Goal: Find specific page/section: Find specific page/section

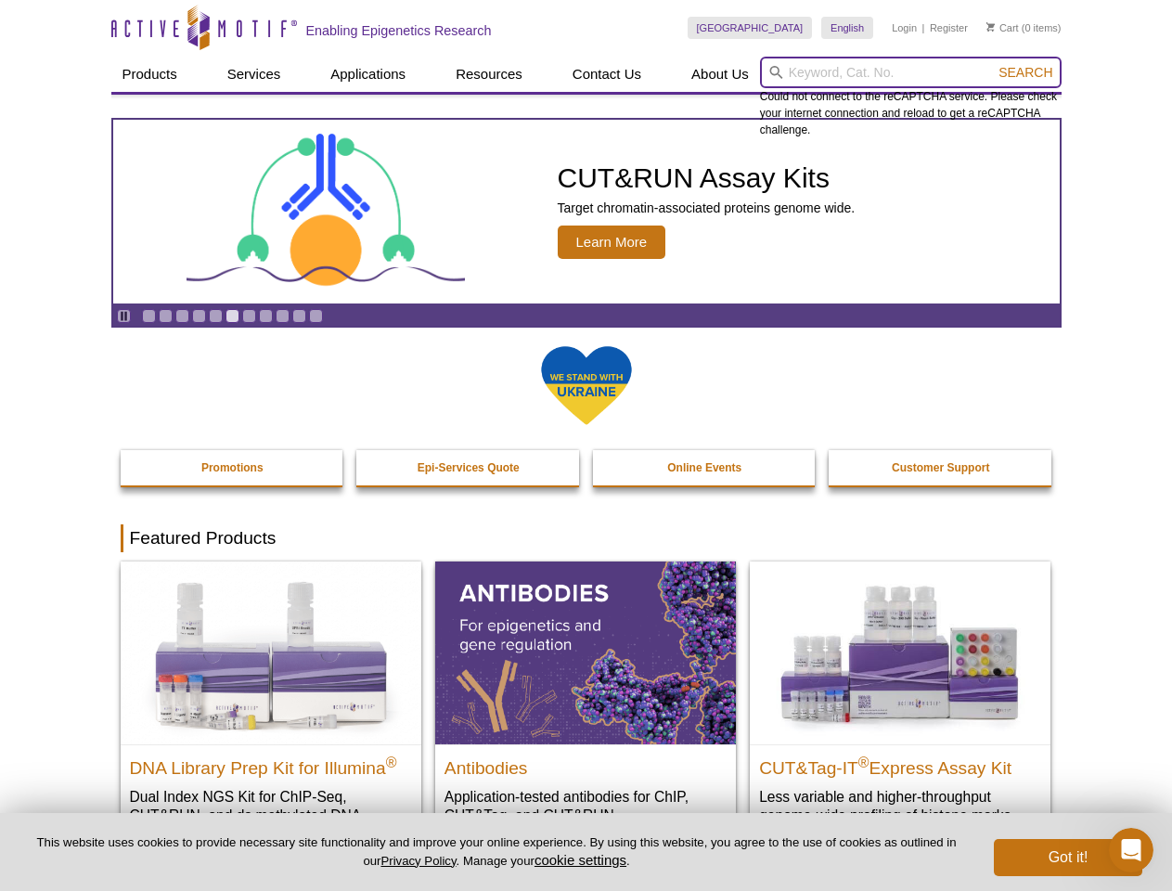
click at [911, 72] on input "search" at bounding box center [911, 73] width 302 height 32
click at [1026, 72] on span "Search" at bounding box center [1026, 72] width 54 height 15
click at [123, 316] on icon "Pause" at bounding box center [124, 316] width 12 height 12
click at [149, 316] on link "Go to slide 1" at bounding box center [149, 316] width 14 height 14
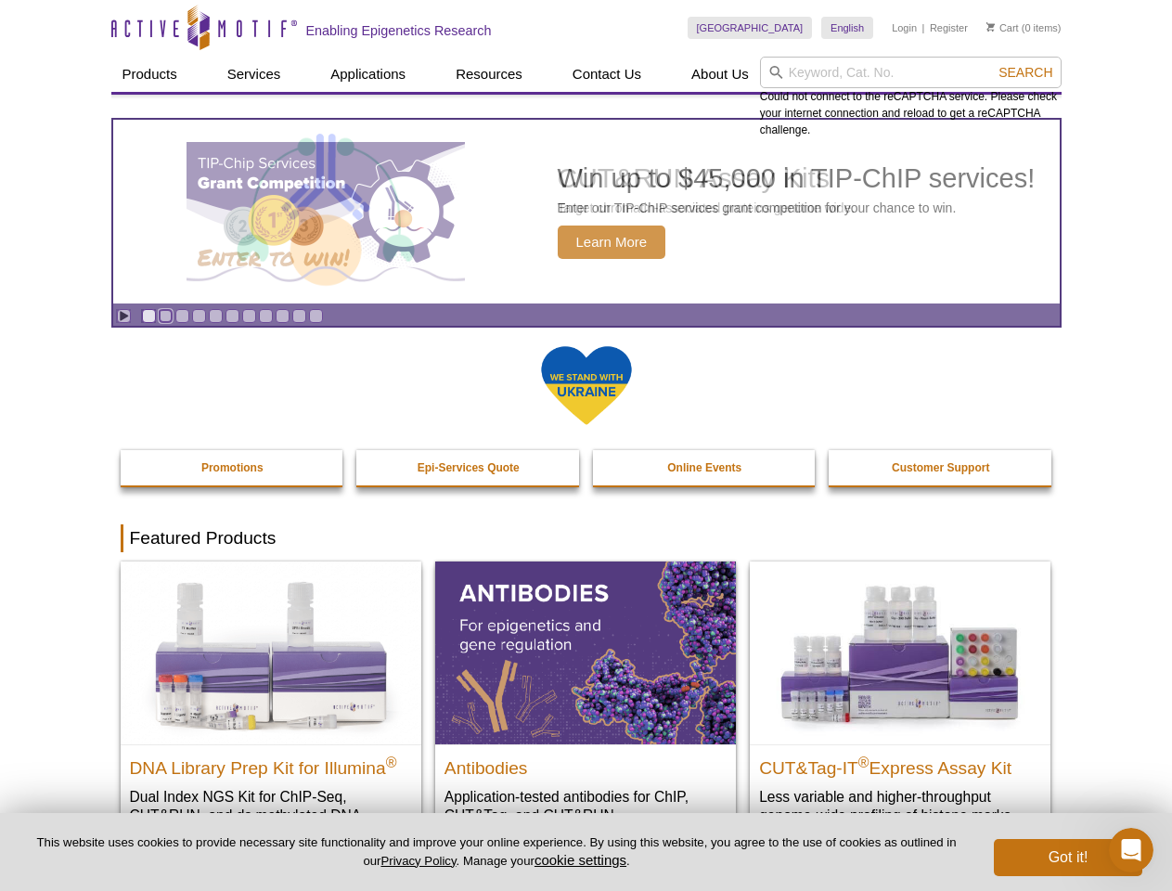
click at [165, 316] on link "Go to slide 2" at bounding box center [166, 316] width 14 height 14
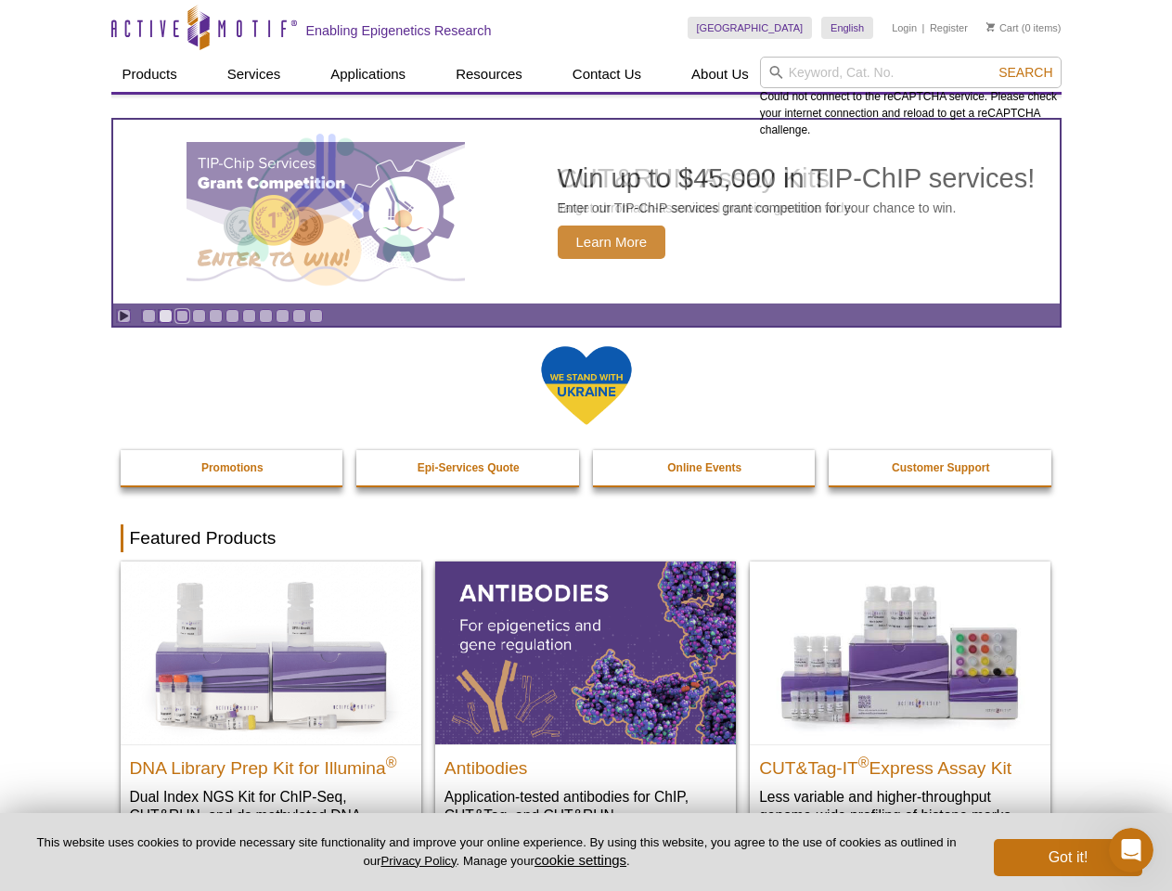
click at [182, 316] on link "Go to slide 3" at bounding box center [182, 316] width 14 height 14
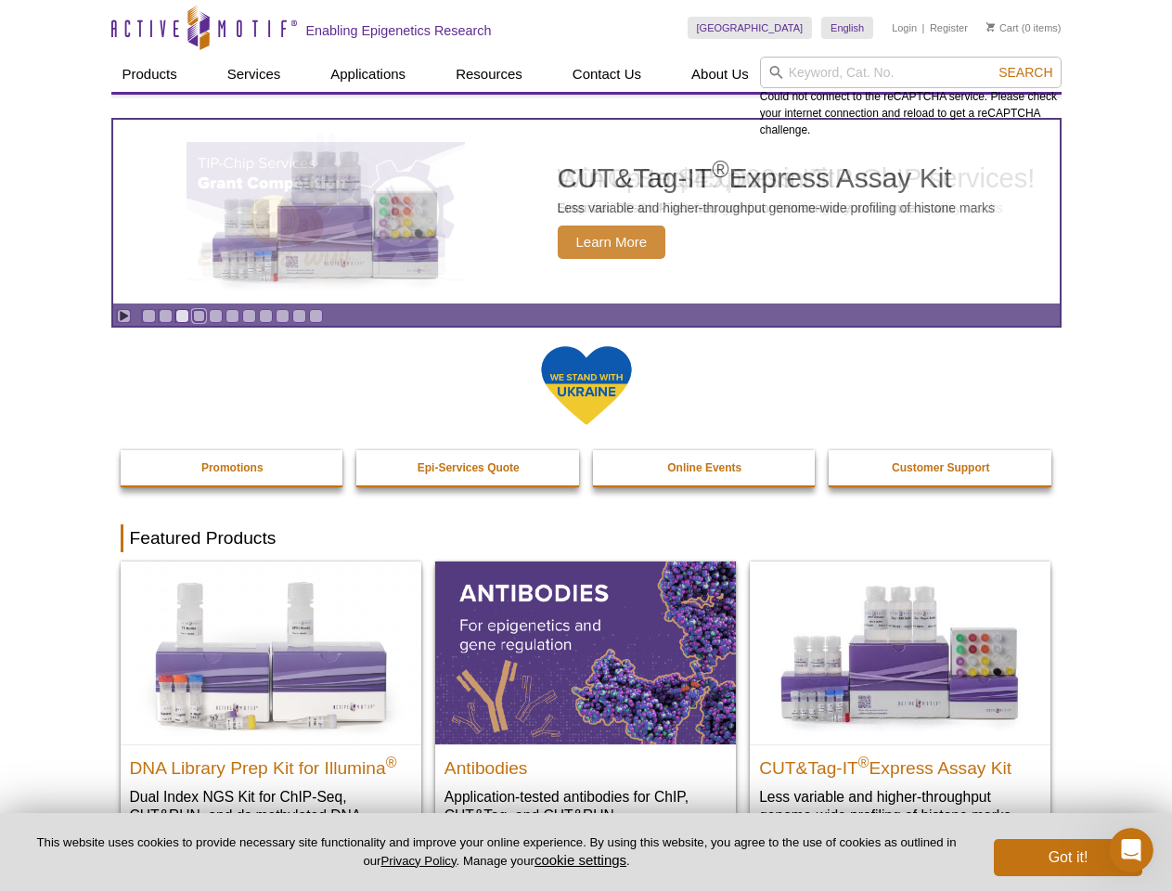
click at [199, 316] on link "Go to slide 4" at bounding box center [199, 316] width 14 height 14
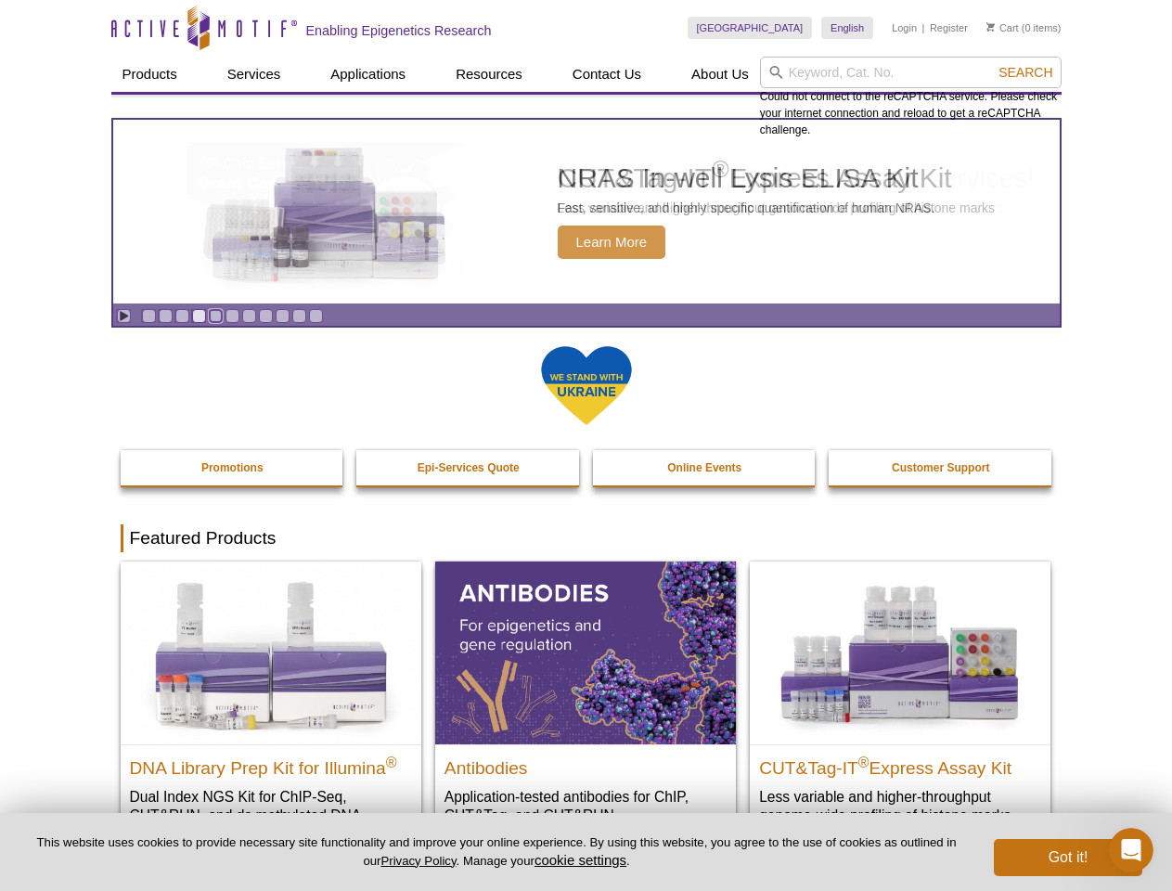
click at [215, 316] on link "Go to slide 5" at bounding box center [216, 316] width 14 height 14
click at [232, 316] on link "Go to slide 6" at bounding box center [233, 316] width 14 height 14
click at [249, 316] on link "Go to slide 7" at bounding box center [249, 316] width 14 height 14
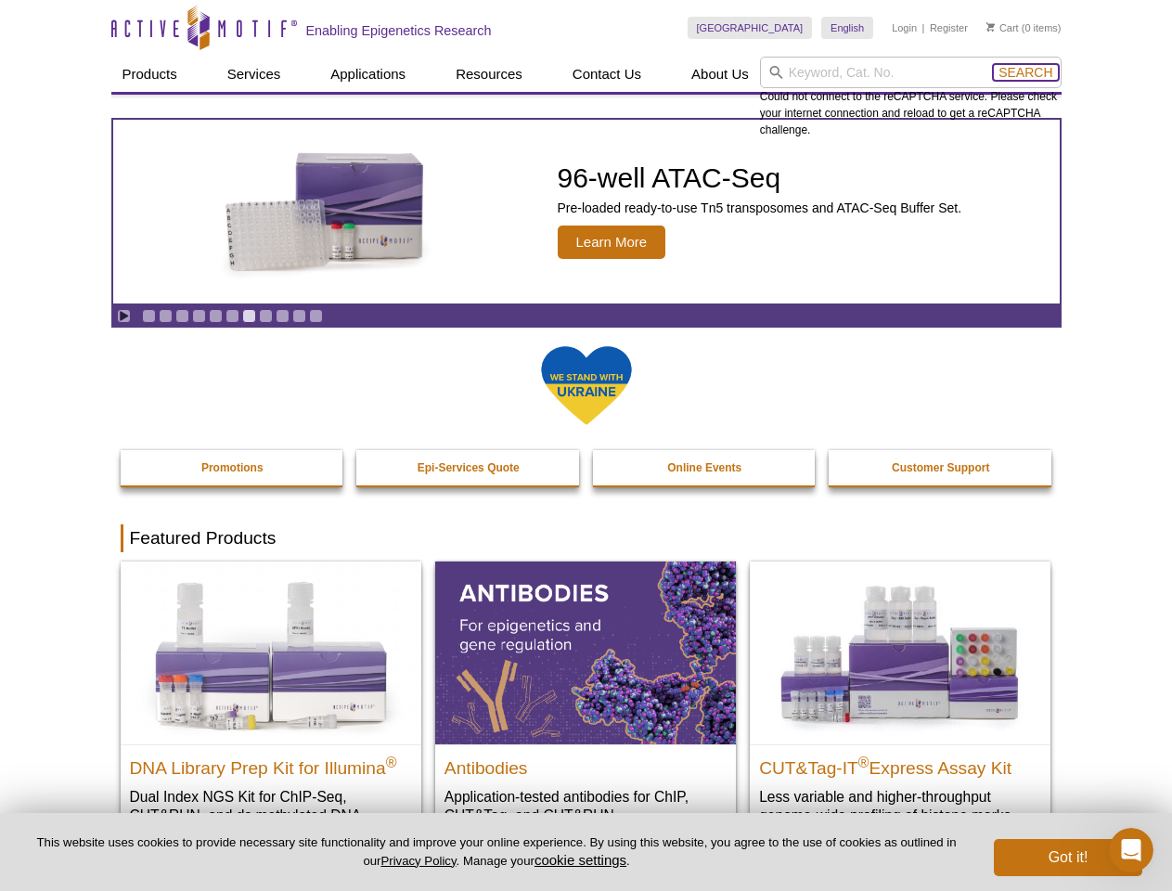
click at [1026, 72] on span "Search" at bounding box center [1026, 72] width 54 height 15
